Goal: Information Seeking & Learning: Learn about a topic

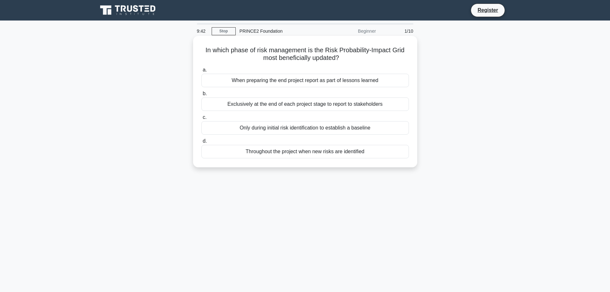
click at [296, 132] on div "Only during initial risk identification to establish a baseline" at bounding box center [304, 127] width 207 height 13
click at [201, 119] on input "c. Only during initial risk identification to establish a baseline" at bounding box center [201, 117] width 0 height 4
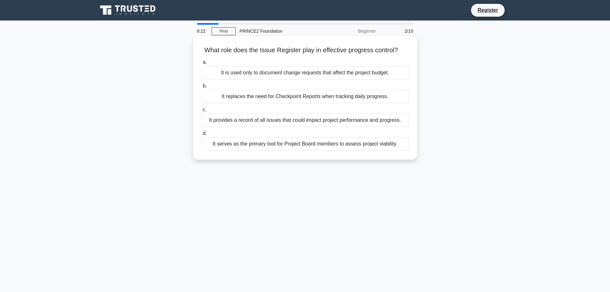
click at [310, 124] on div "It provides a record of all issues that could impact project performance and pr…" at bounding box center [304, 119] width 207 height 13
click at [201, 112] on input "c. It provides a record of all issues that could impact project performance and…" at bounding box center [201, 110] width 0 height 4
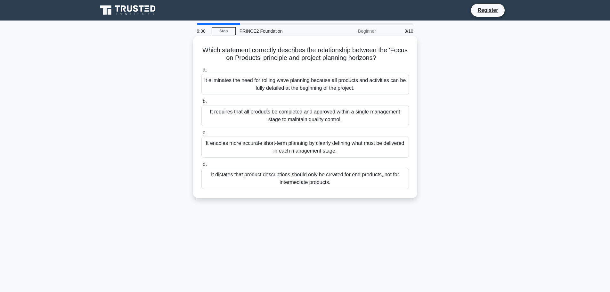
click at [286, 150] on div "It enables more accurate short-term planning by clearly defining what must be d…" at bounding box center [304, 146] width 207 height 21
click at [201, 135] on input "c. It enables more accurate short-term planning by clearly defining what must b…" at bounding box center [201, 133] width 0 height 4
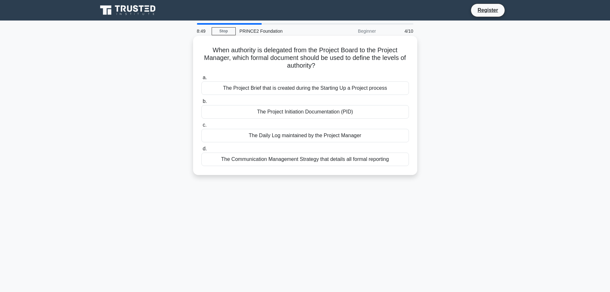
click at [309, 112] on div "The Project Initiation Documentation (PID)" at bounding box center [304, 111] width 207 height 13
click at [201, 103] on input "b. The Project Initiation Documentation (PID)" at bounding box center [201, 101] width 0 height 4
